Goal: Task Accomplishment & Management: Use online tool/utility

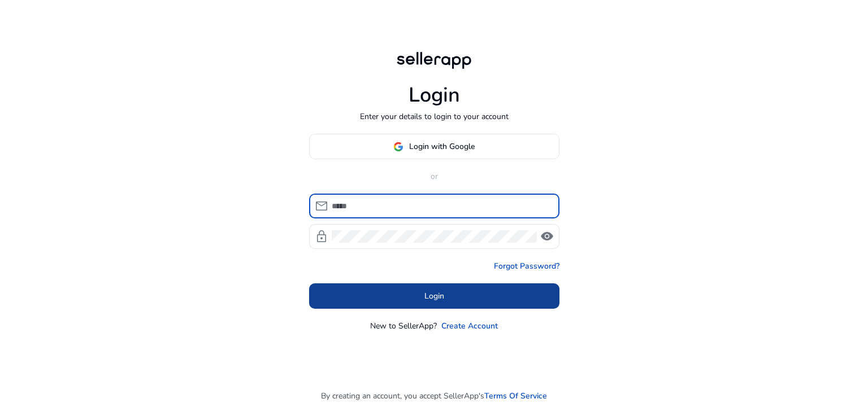
type input "**********"
click at [440, 299] on span "Login" at bounding box center [434, 296] width 20 height 12
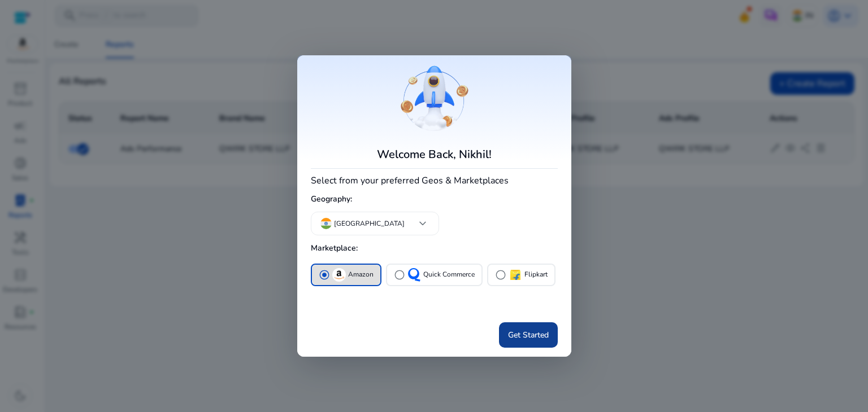
click at [531, 331] on span "Get Started" at bounding box center [528, 335] width 41 height 12
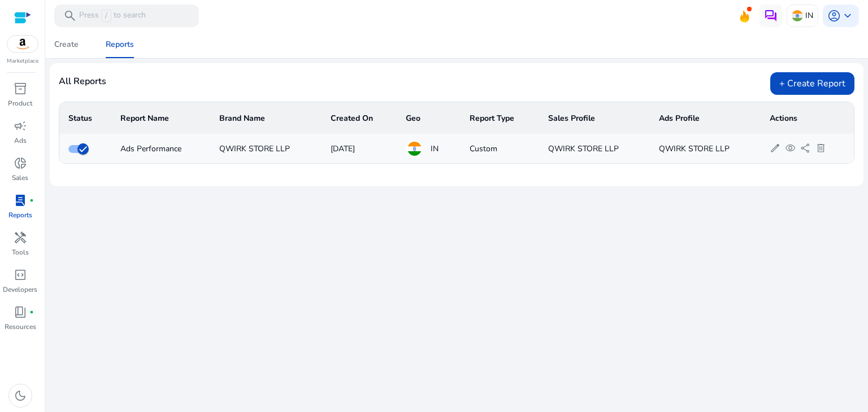
click at [30, 50] on img at bounding box center [22, 44] width 31 height 17
click at [25, 57] on p "Marketplace" at bounding box center [23, 61] width 32 height 8
click at [18, 92] on span "inventory_2" at bounding box center [21, 89] width 14 height 14
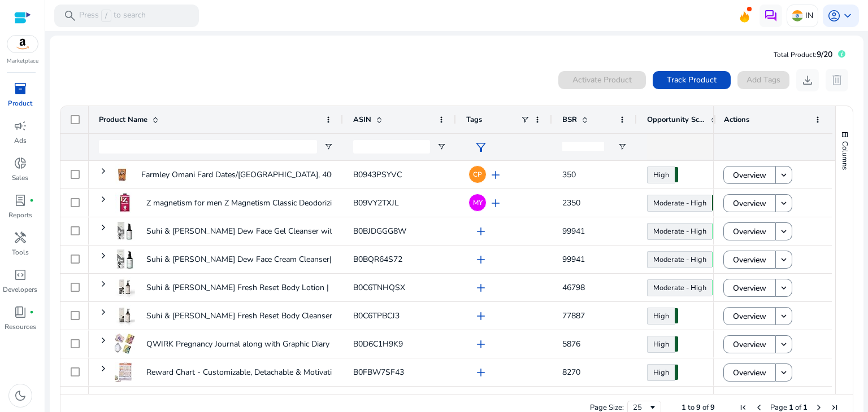
click at [22, 46] on img at bounding box center [22, 44] width 31 height 17
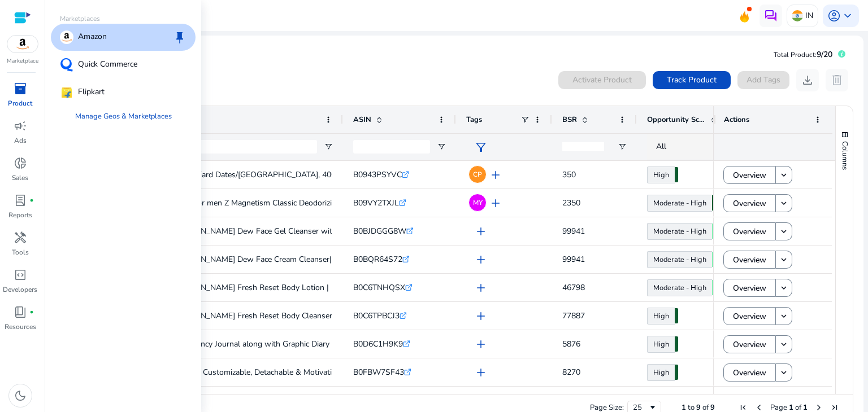
click at [92, 39] on p "Amazon" at bounding box center [92, 38] width 29 height 14
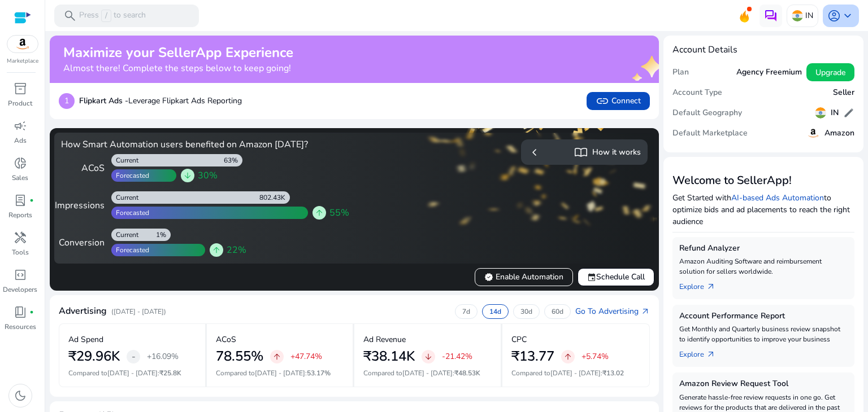
click at [845, 19] on span "keyboard_arrow_down" at bounding box center [848, 16] width 14 height 14
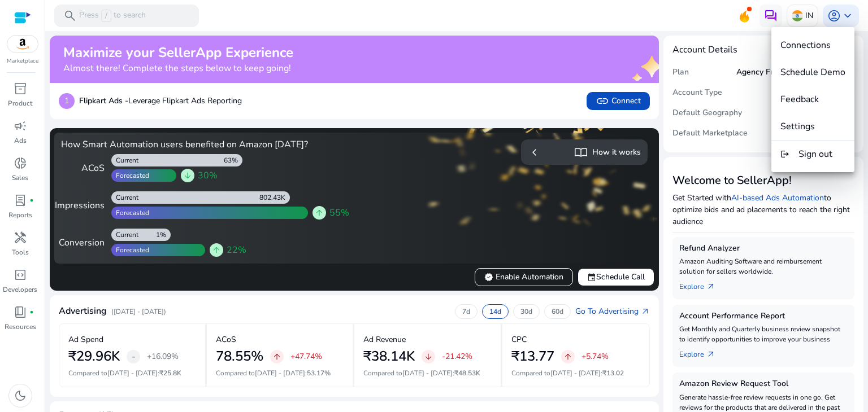
click at [533, 19] on div at bounding box center [434, 206] width 868 height 412
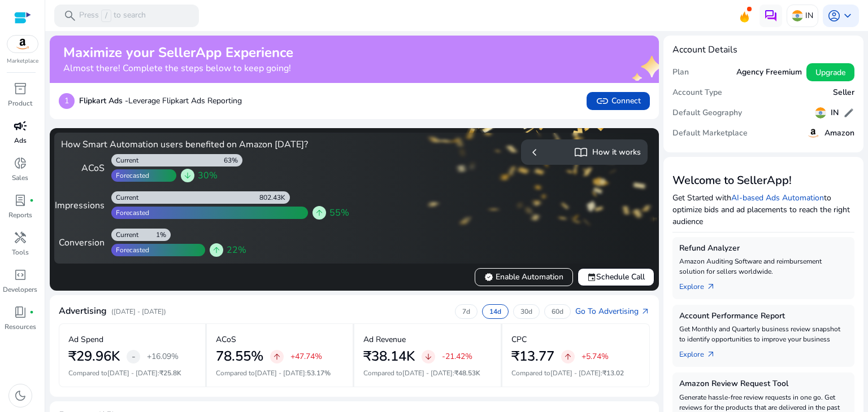
click at [25, 139] on p "Ads" at bounding box center [20, 141] width 12 height 10
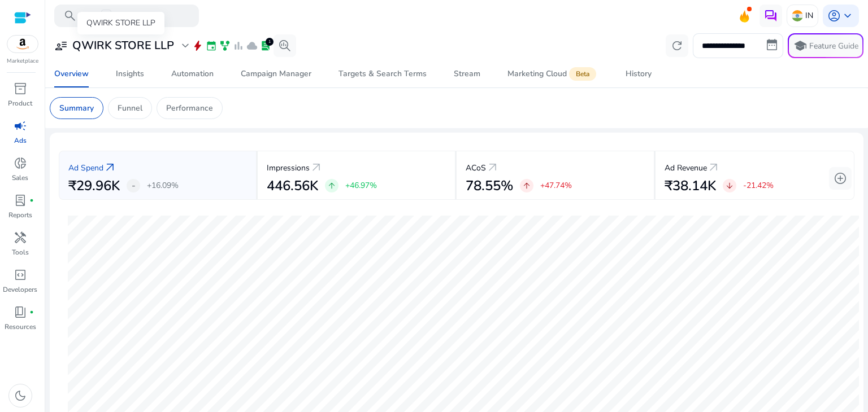
click at [183, 46] on span "expand_more" at bounding box center [186, 46] width 14 height 14
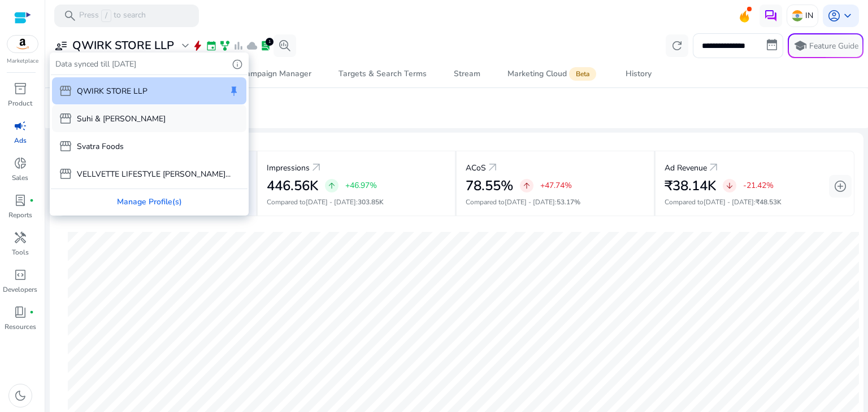
click at [118, 124] on p "Suhi & [PERSON_NAME]" at bounding box center [121, 119] width 89 height 12
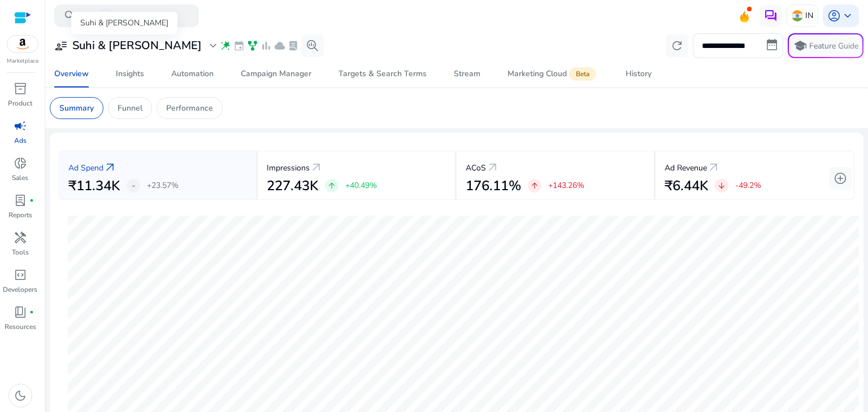
click at [138, 44] on div "user_attributes Suhi & [PERSON_NAME] expand_more" at bounding box center [137, 46] width 166 height 14
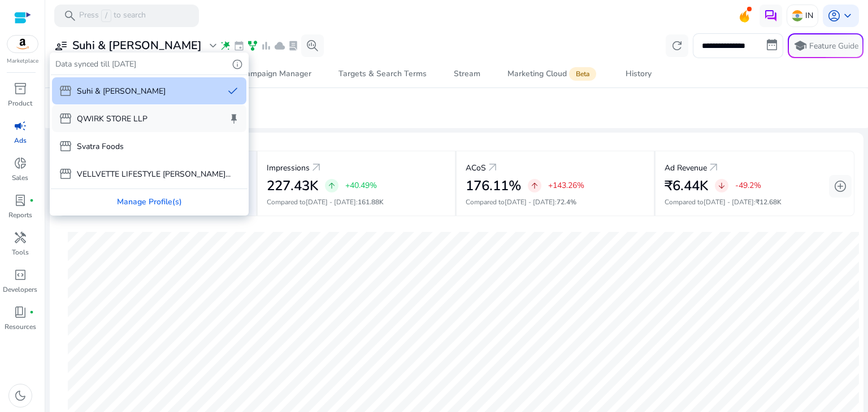
click at [115, 119] on p "QWIRK STORE LLP" at bounding box center [112, 119] width 71 height 12
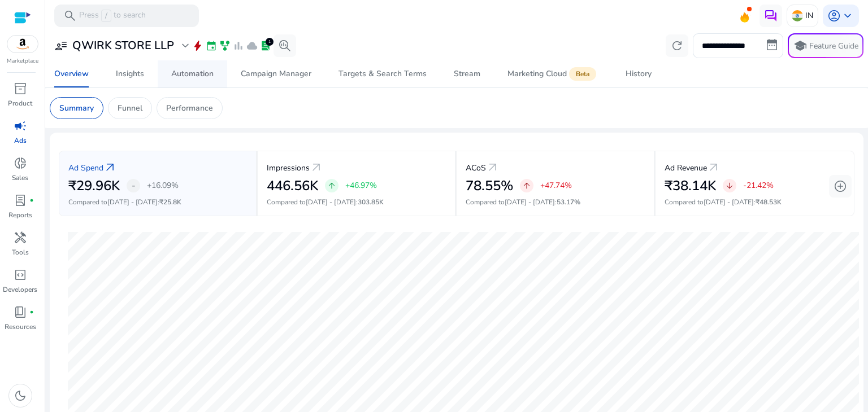
click at [201, 77] on div "Automation" at bounding box center [192, 74] width 42 height 8
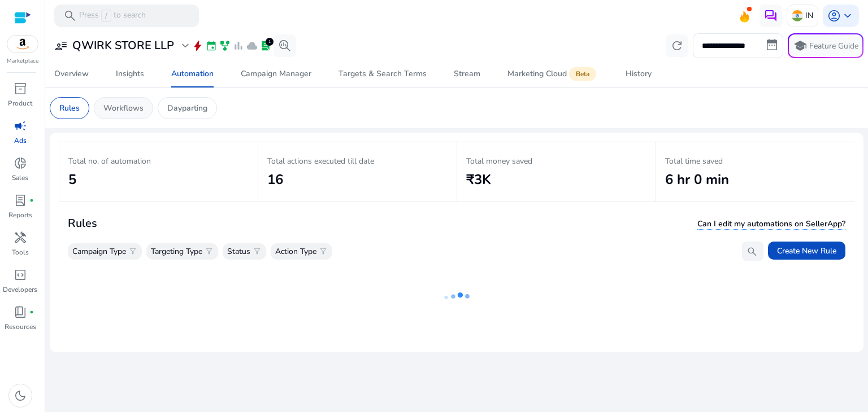
click at [134, 118] on div "Workflows" at bounding box center [123, 108] width 59 height 22
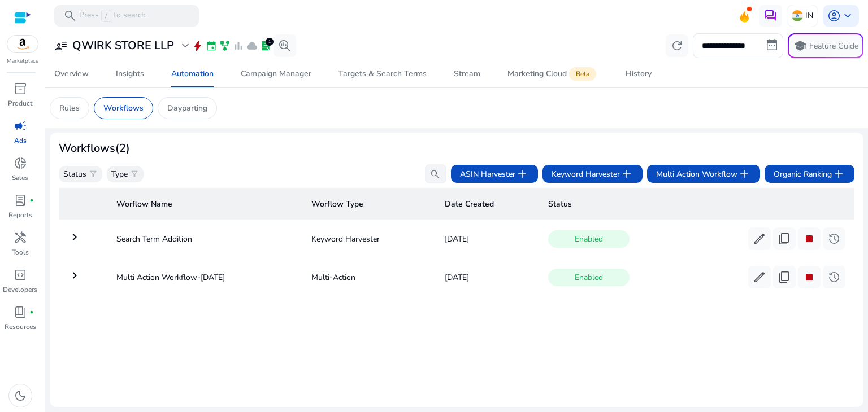
click at [75, 277] on mat-icon "keyboard_arrow_right" at bounding box center [75, 276] width 14 height 14
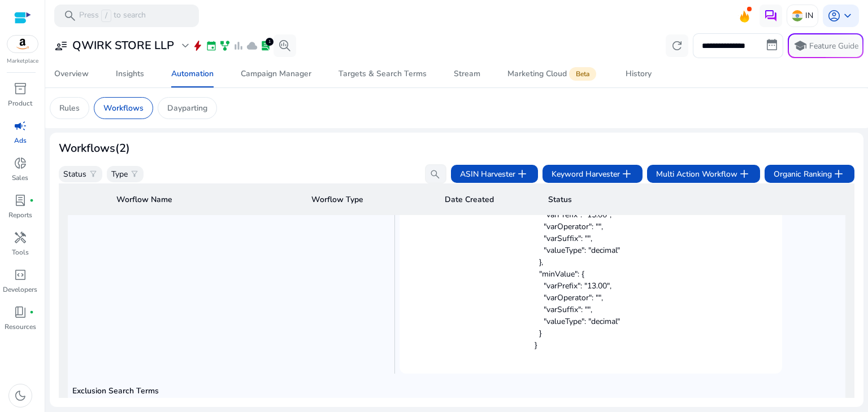
scroll to position [1078, 0]
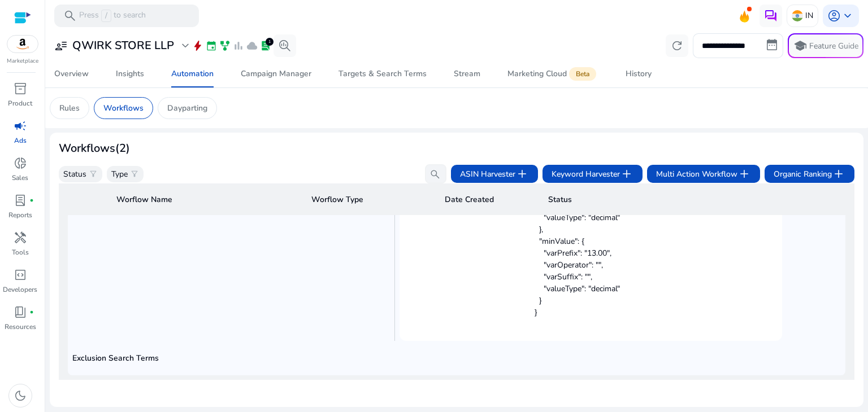
click at [183, 354] on h5 "Exclusion Search Terms" at bounding box center [456, 359] width 768 height 10
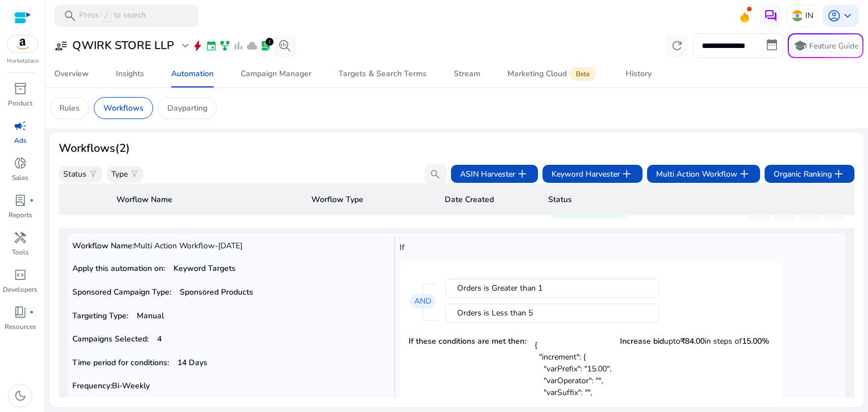
scroll to position [0, 0]
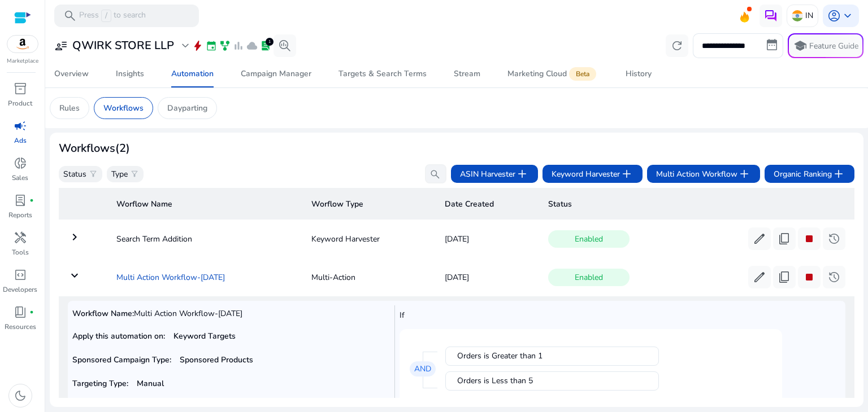
click at [144, 274] on td "Multi Action Workflow-[DATE]" at bounding box center [204, 277] width 195 height 29
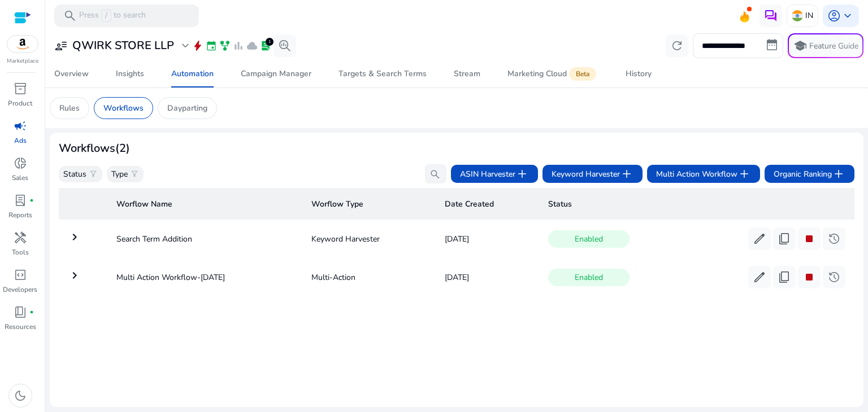
click at [77, 238] on mat-icon "keyboard_arrow_right" at bounding box center [75, 238] width 14 height 14
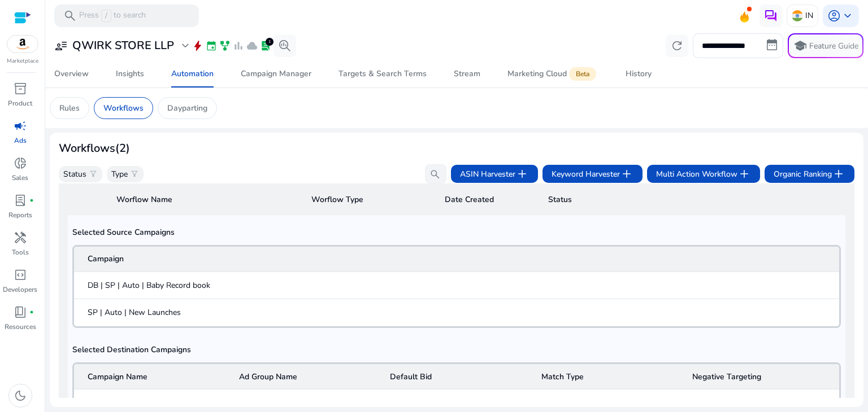
scroll to position [372, 0]
click at [311, 293] on mat-cell "DB | SP | Auto | Baby Record book" at bounding box center [456, 284] width 765 height 27
click at [184, 288] on span "DB | SP | Auto | Baby Record book" at bounding box center [149, 285] width 123 height 12
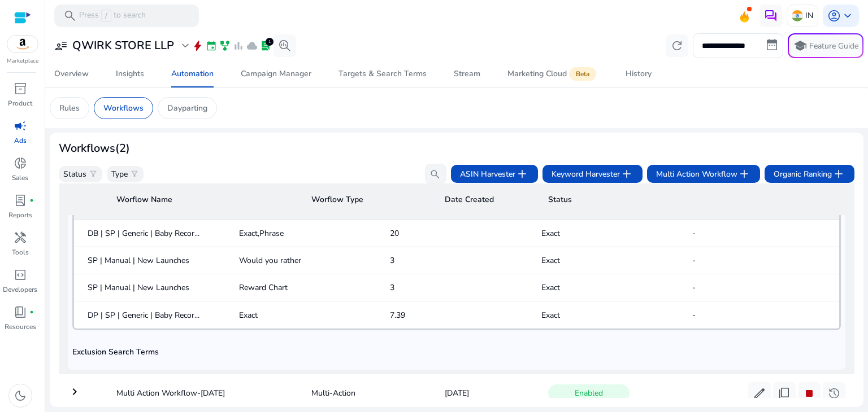
scroll to position [576, 0]
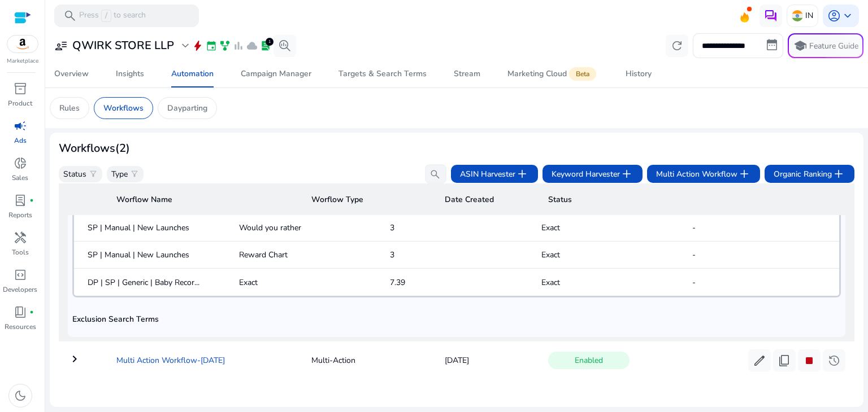
click at [124, 354] on td "Multi Action Workflow-[DATE]" at bounding box center [204, 360] width 195 height 29
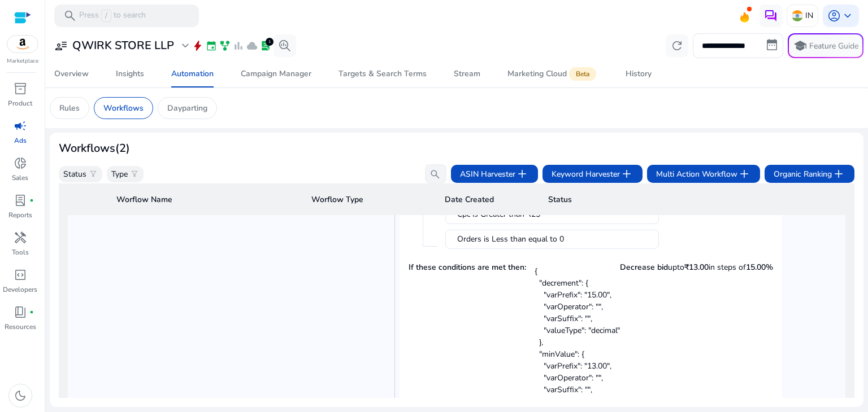
scroll to position [1078, 0]
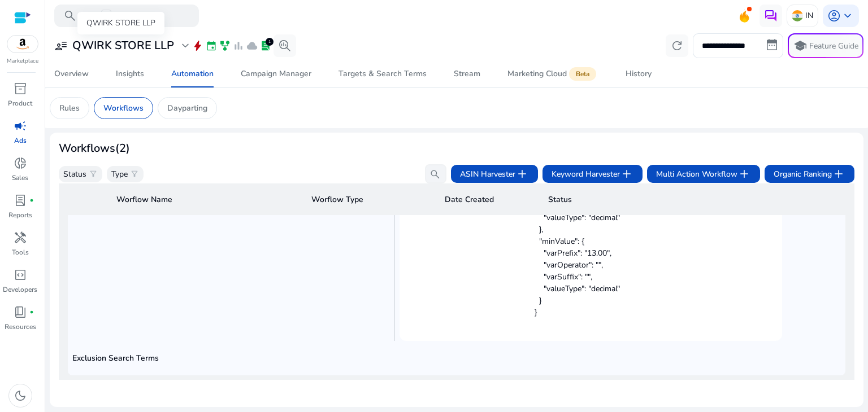
click at [179, 46] on span "expand_more" at bounding box center [186, 46] width 14 height 14
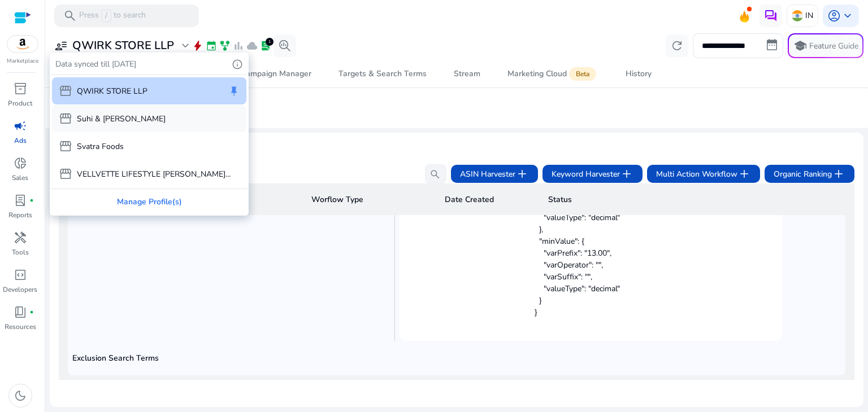
click at [132, 121] on div "storefront Suhi & [PERSON_NAME]" at bounding box center [149, 118] width 194 height 27
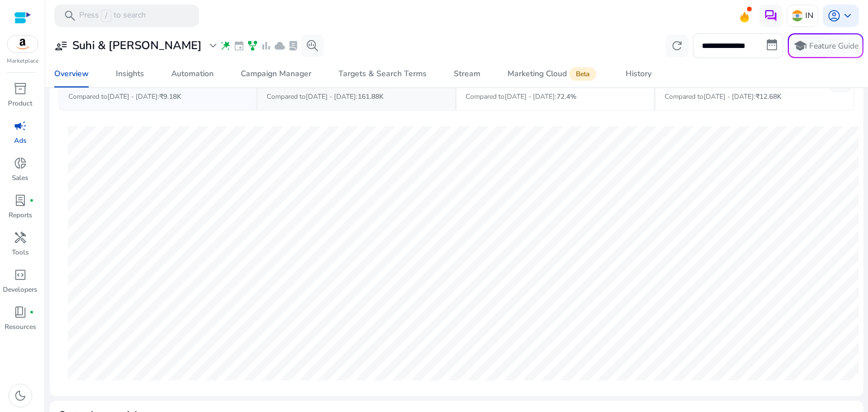
scroll to position [101, 0]
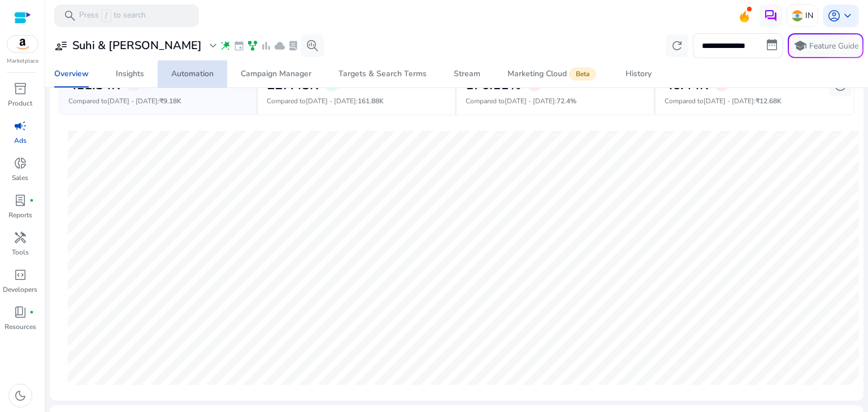
click at [181, 66] on span "Automation" at bounding box center [192, 73] width 42 height 27
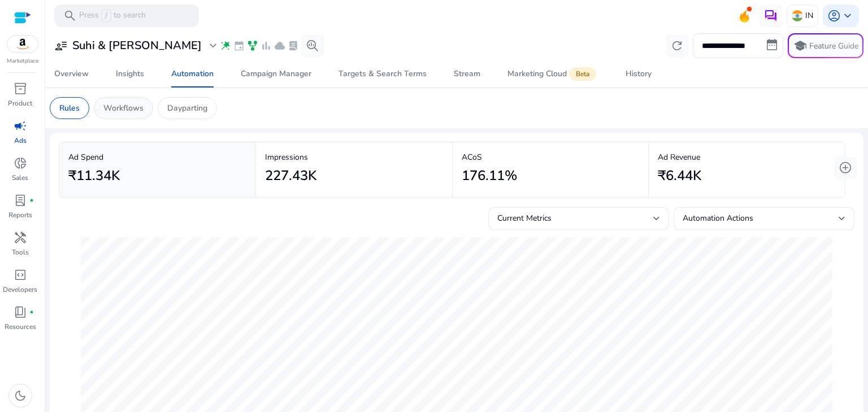
click at [131, 106] on p "Workflows" at bounding box center [123, 108] width 40 height 12
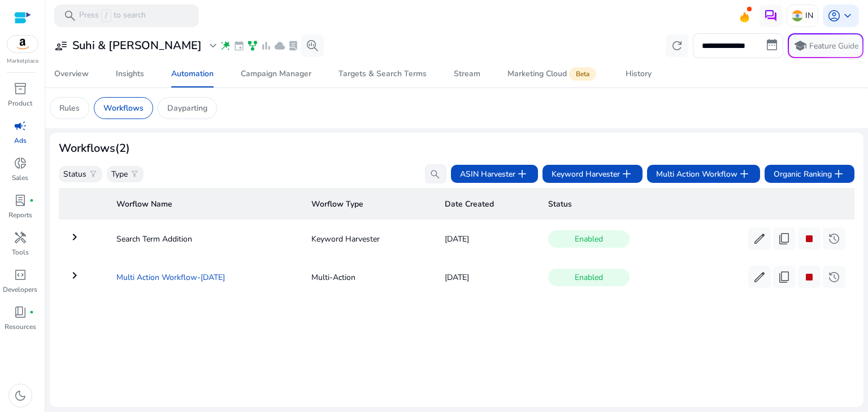
click at [145, 279] on td "Multi Action Workflow-[DATE]" at bounding box center [204, 277] width 195 height 29
